Goal: Go to known website: Go to known website

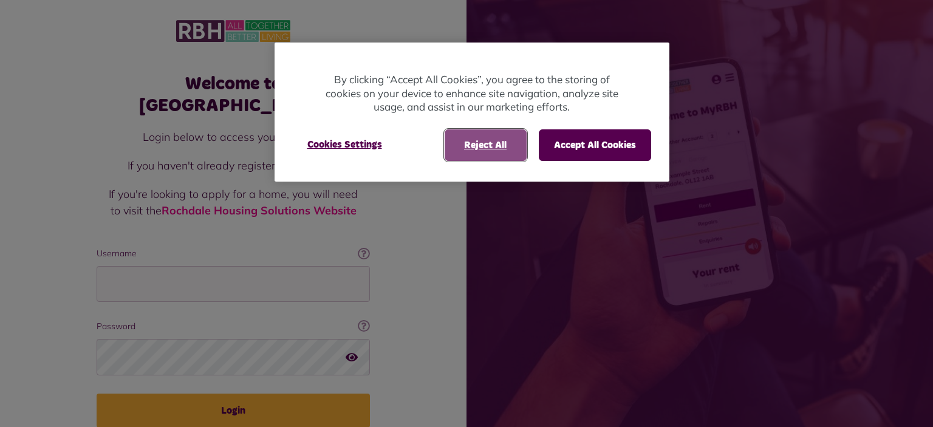
click at [466, 141] on button "Reject All" at bounding box center [485, 145] width 82 height 32
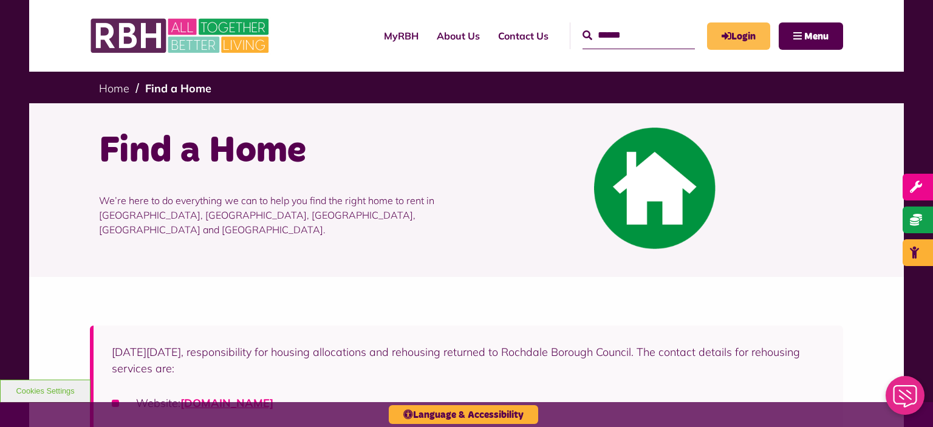
click at [730, 22] on link "Login" at bounding box center [738, 35] width 63 height 27
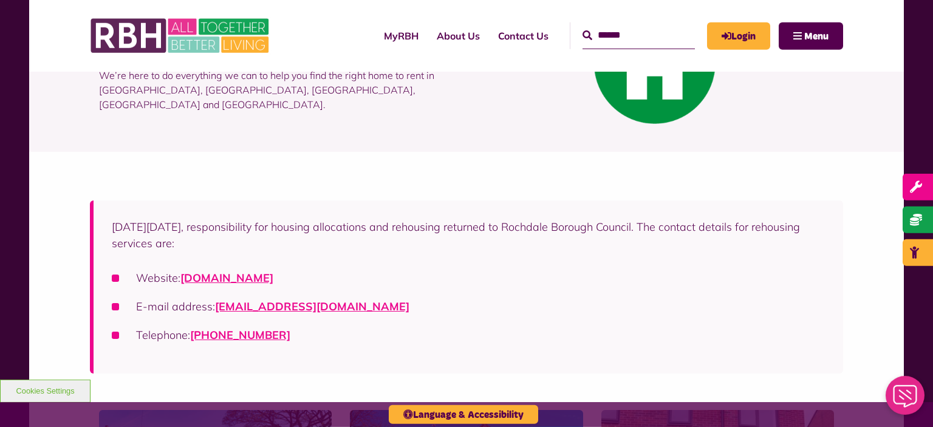
scroll to position [140, 0]
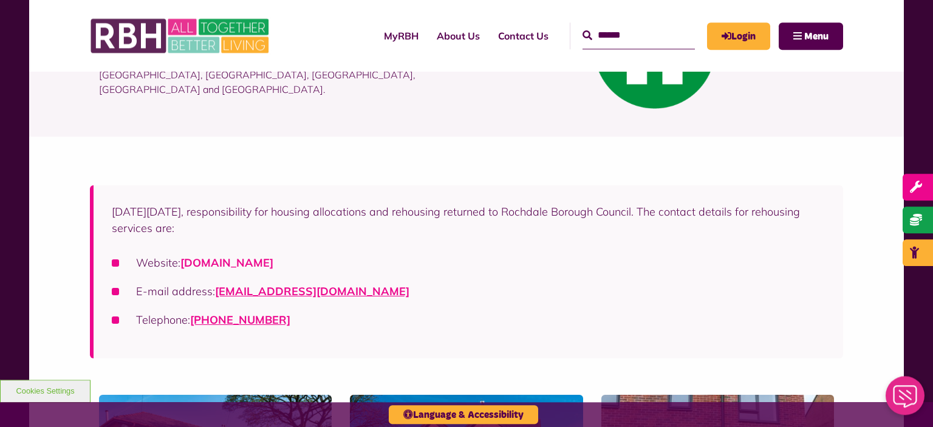
click at [243, 265] on link "rochdalehousingsolutions.co.uk" at bounding box center [226, 263] width 93 height 14
